Goal: Obtain resource: Download file/media

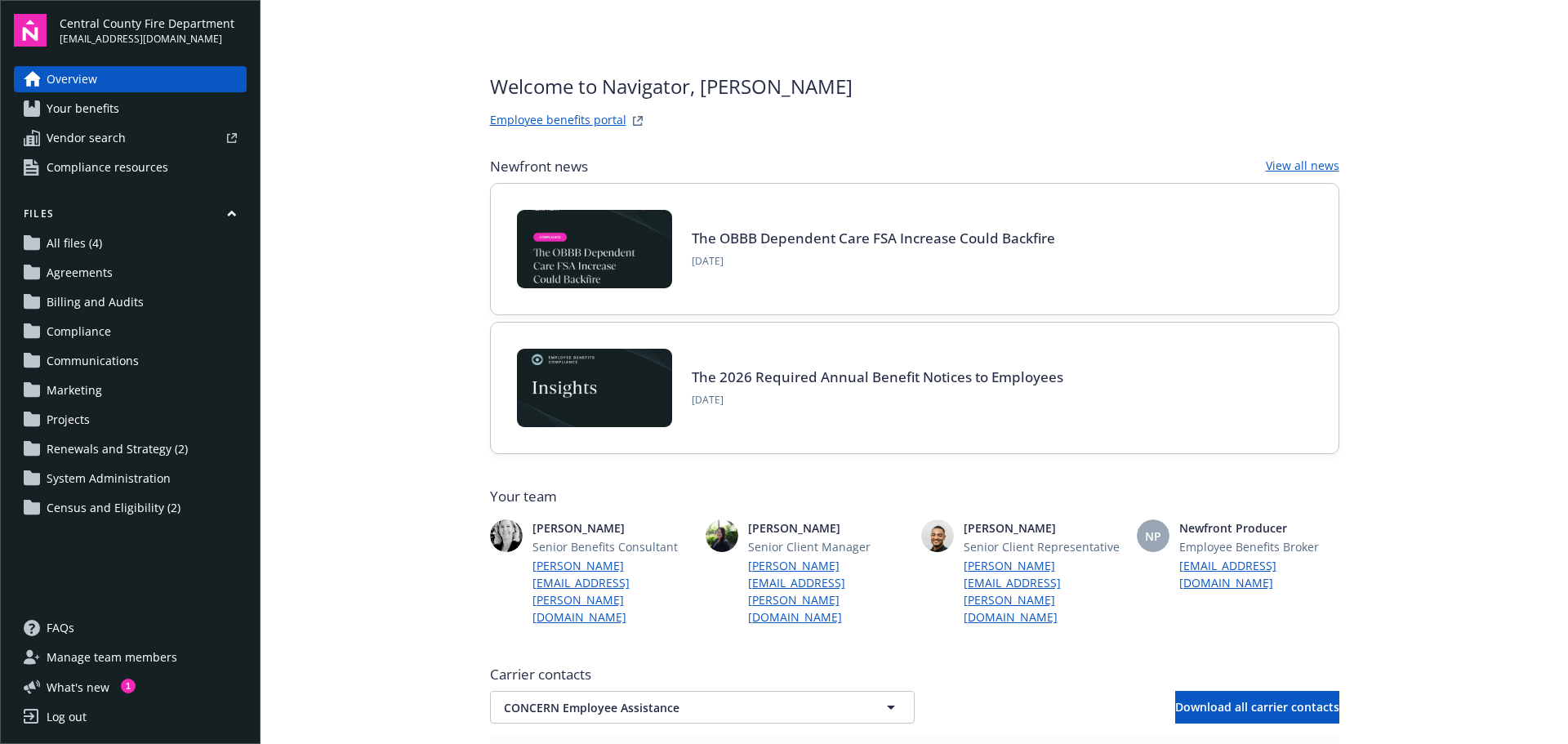
click at [81, 111] on span "Your benefits" at bounding box center [83, 109] width 72 height 26
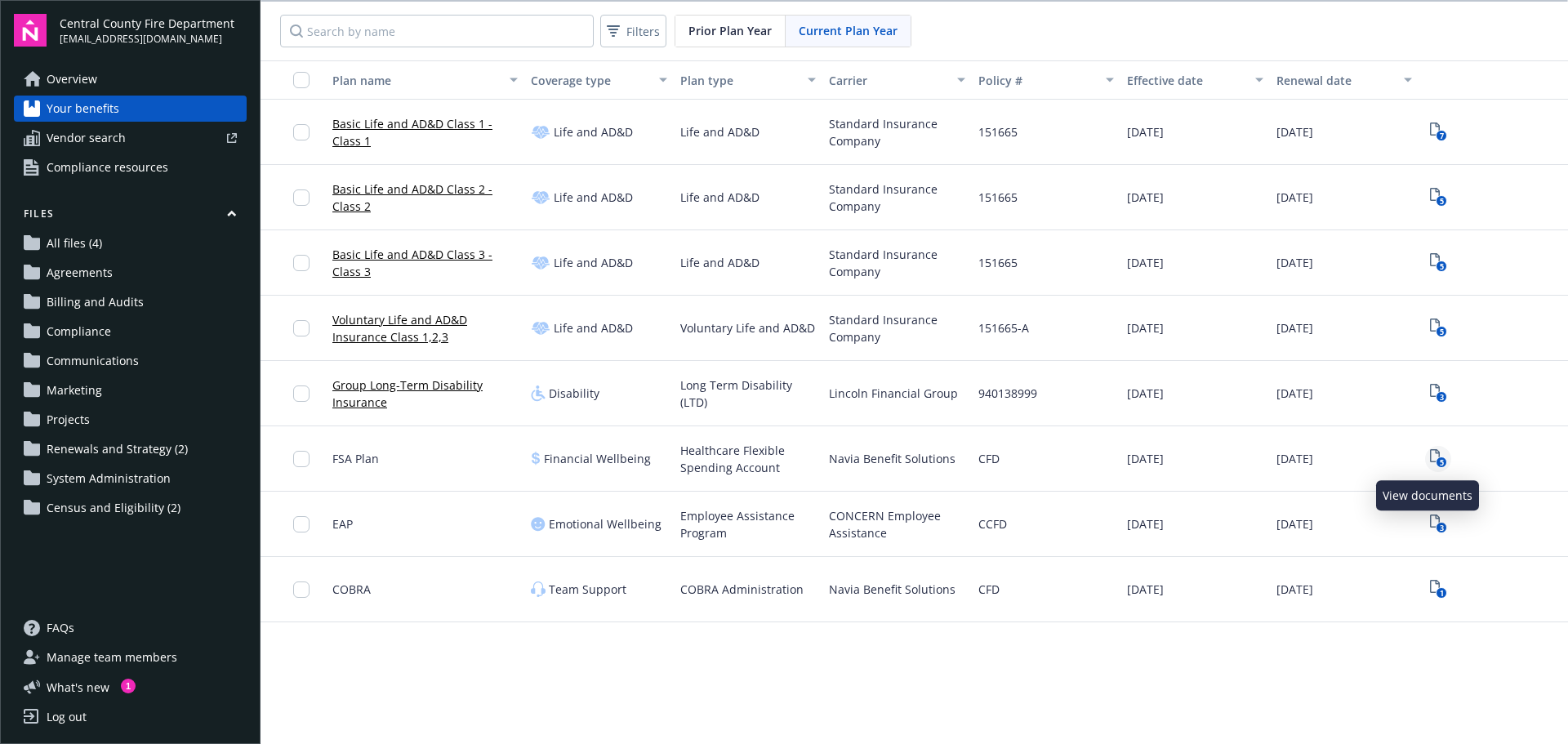
click at [1430, 457] on icon "5" at bounding box center [1438, 458] width 17 height 19
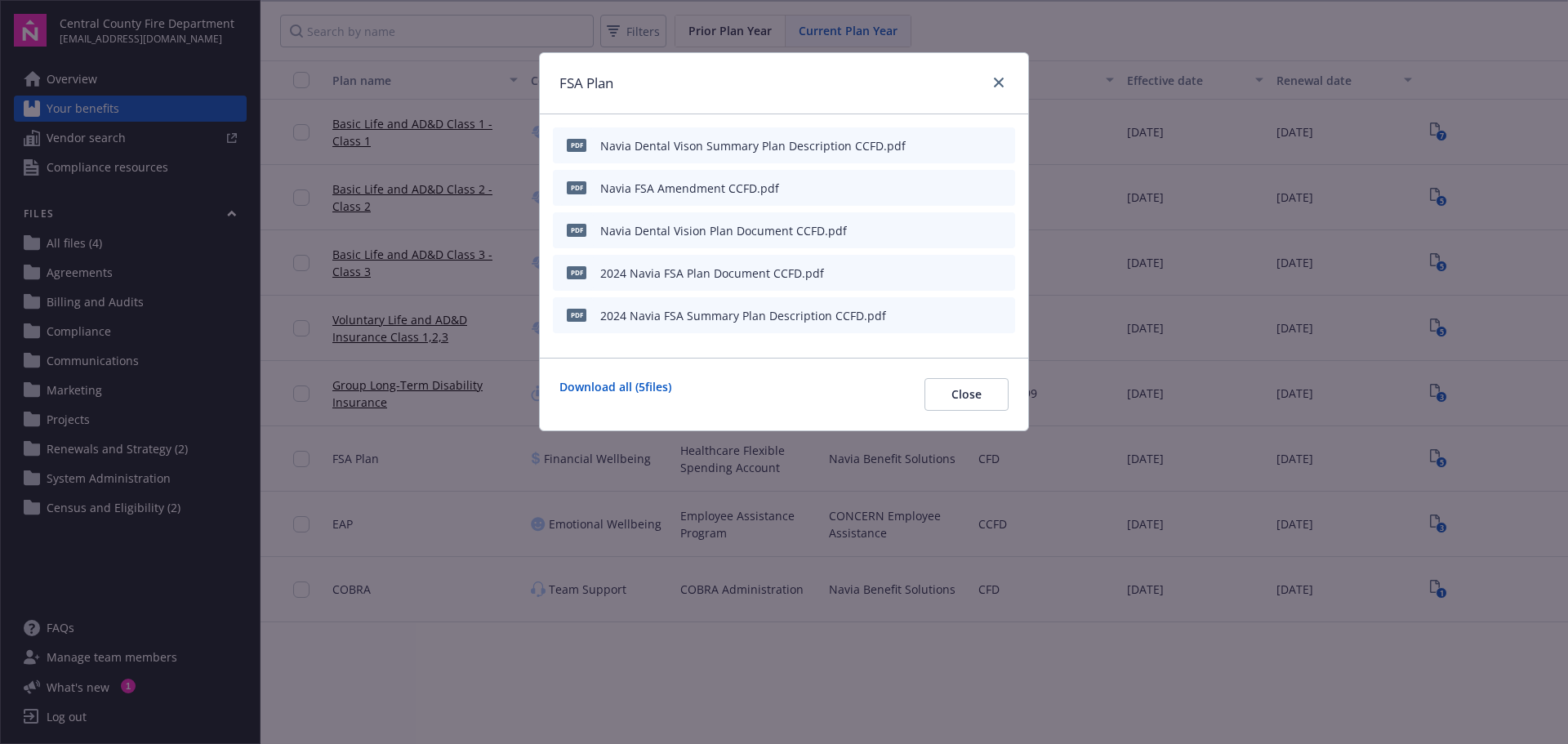
click at [995, 145] on icon "preview file" at bounding box center [1000, 145] width 15 height 11
